Goal: Information Seeking & Learning: Find specific fact

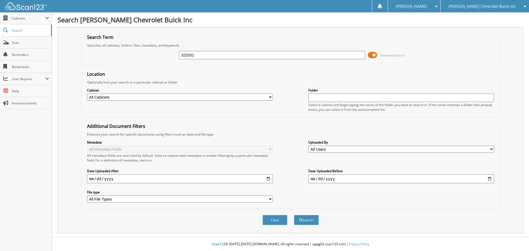
type input "323201"
click at [294, 215] on button "Search" at bounding box center [306, 220] width 25 height 10
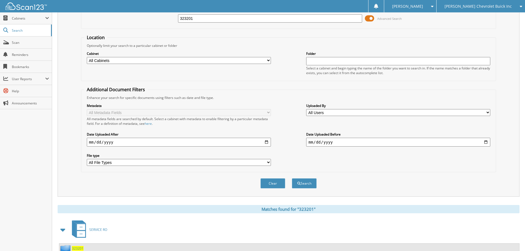
scroll to position [88, 0]
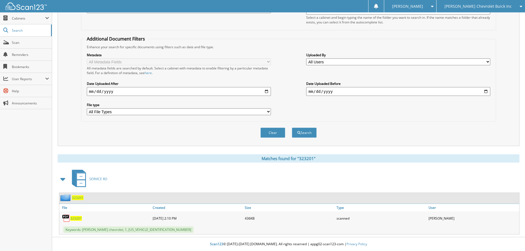
click at [74, 220] on span "323201" at bounding box center [76, 218] width 12 height 5
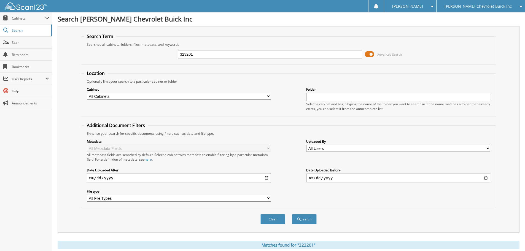
scroll to position [0, 0]
click at [227, 54] on input "323201" at bounding box center [270, 55] width 184 height 8
type input "323451"
click at [292, 215] on button "Search" at bounding box center [304, 220] width 25 height 10
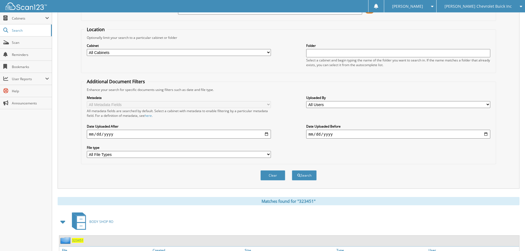
scroll to position [88, 0]
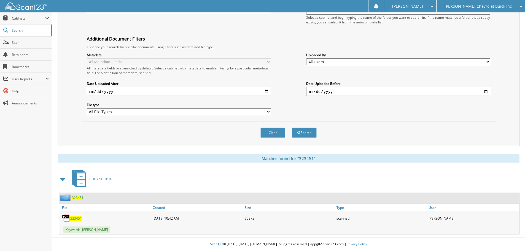
click at [77, 219] on span "323451" at bounding box center [76, 218] width 12 height 5
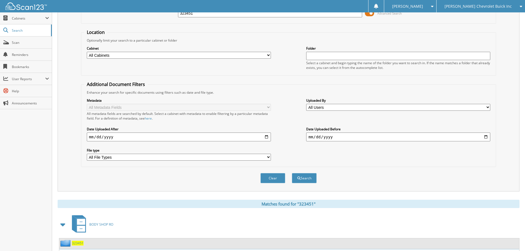
scroll to position [0, 0]
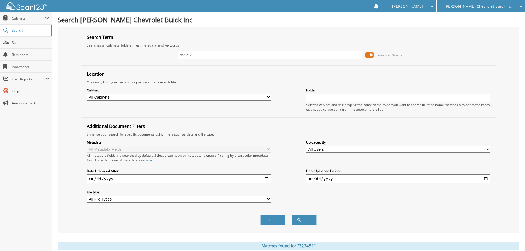
click at [246, 56] on input "323451" at bounding box center [270, 55] width 184 height 8
type input "324352"
click at [292, 215] on button "Search" at bounding box center [304, 220] width 25 height 10
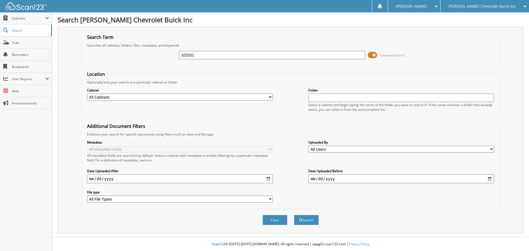
type input "323201"
click at [294, 215] on button "Search" at bounding box center [306, 220] width 25 height 10
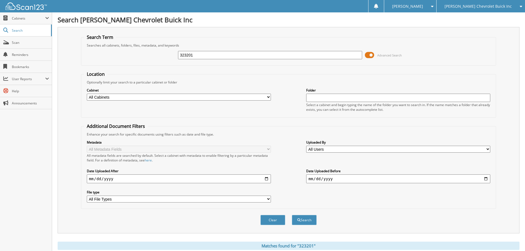
click at [489, 8] on span "[PERSON_NAME] Chevrolet Buick Inc" at bounding box center [478, 6] width 67 height 3
click at [482, 20] on link "[PERSON_NAME]" at bounding box center [481, 17] width 89 height 10
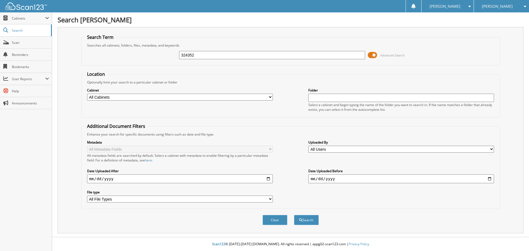
type input "324352"
click at [294, 215] on button "Search" at bounding box center [306, 220] width 25 height 10
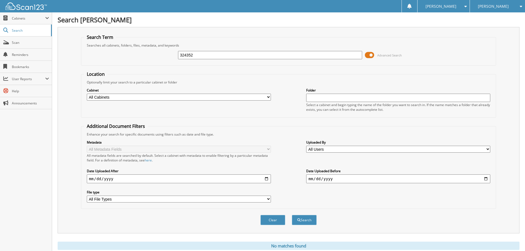
click at [511, 4] on div "[PERSON_NAME]" at bounding box center [498, 6] width 50 height 12
click at [492, 20] on link "[PERSON_NAME] Chevrolet Buick Inc" at bounding box center [497, 19] width 55 height 15
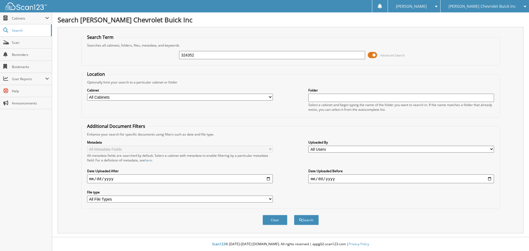
type input "324352"
click at [294, 215] on button "Search" at bounding box center [306, 220] width 25 height 10
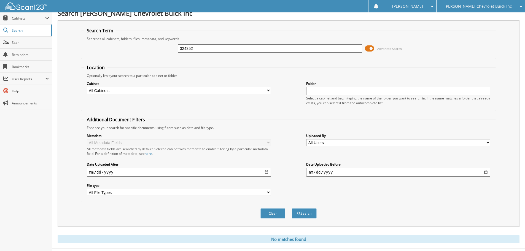
scroll to position [18, 0]
